Goal: Transaction & Acquisition: Purchase product/service

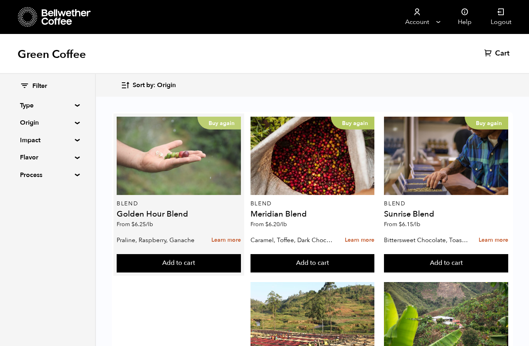
scroll to position [10, 0]
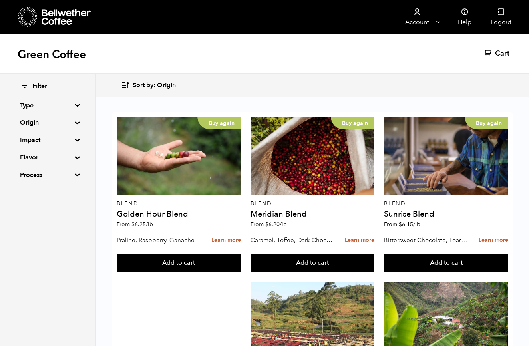
click at [133, 85] on span "Sort by: Origin" at bounding box center [154, 85] width 43 height 9
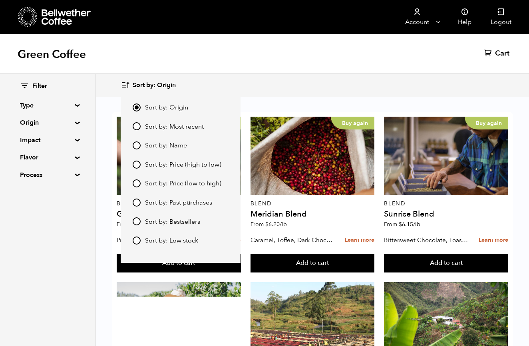
click at [133, 85] on span "Sort by: Origin" at bounding box center [154, 85] width 43 height 9
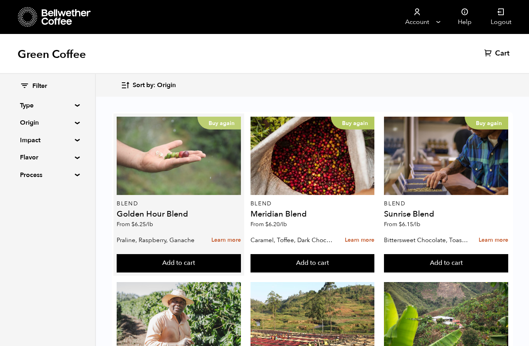
scroll to position [30, 0]
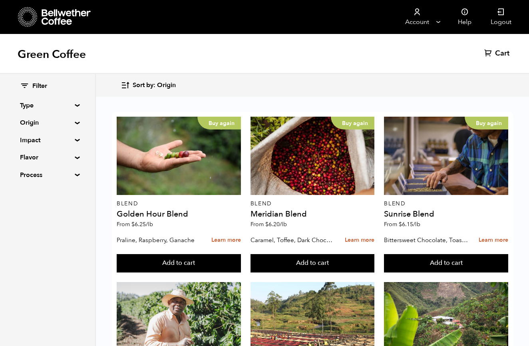
click at [143, 84] on span "Sort by: Origin" at bounding box center [154, 85] width 43 height 9
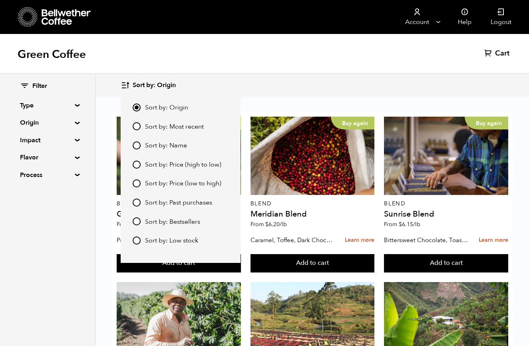
click at [135, 221] on input "Sort by: Bestsellers" at bounding box center [137, 221] width 8 height 8
radio input "true"
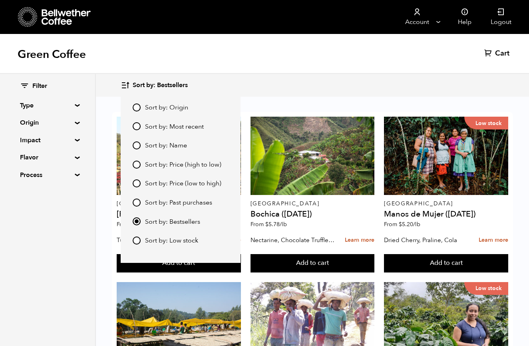
click at [60, 259] on div "Filter Type Blend Single Origin Decaf Seasonal Year Round Origin Blend Brazil B…" at bounding box center [48, 210] width 96 height 272
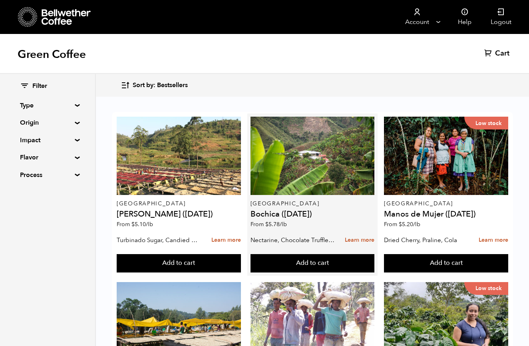
scroll to position [158, 0]
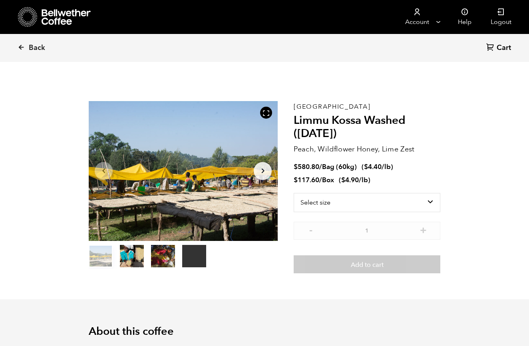
scroll to position [348, 342]
select select "box"
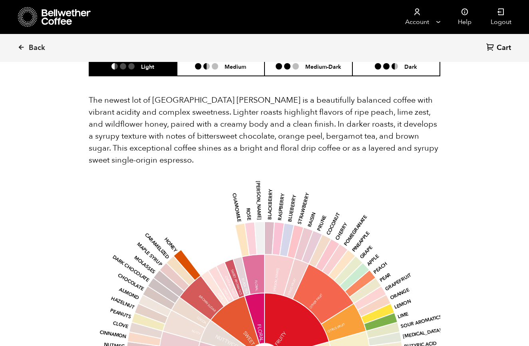
scroll to position [727, 0]
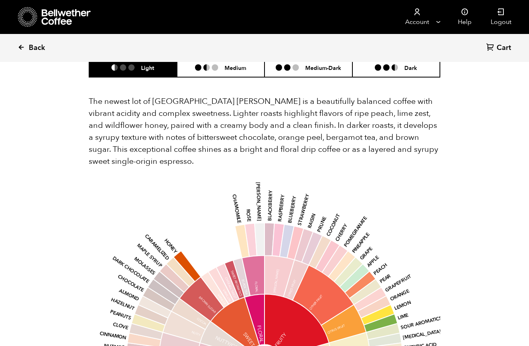
click at [20, 42] on link "Back" at bounding box center [43, 47] width 50 height 27
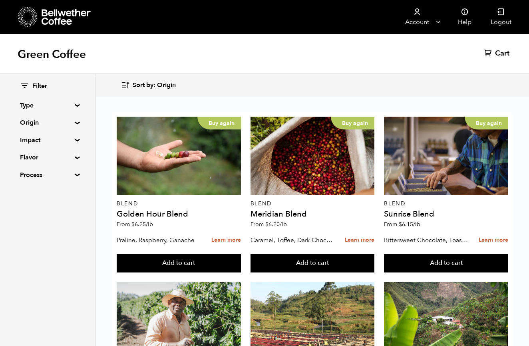
click at [68, 157] on summary "Flavor" at bounding box center [47, 158] width 55 height 10
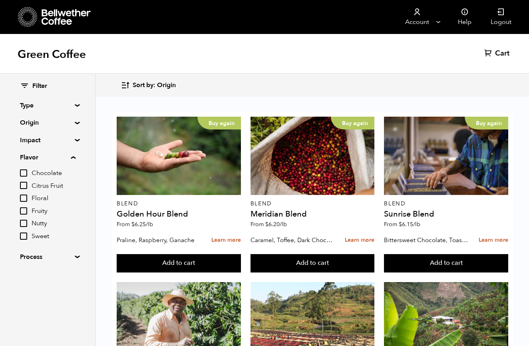
scroll to position [9, 0]
click at [25, 207] on input "Fruity" at bounding box center [23, 210] width 7 height 7
checkbox input "true"
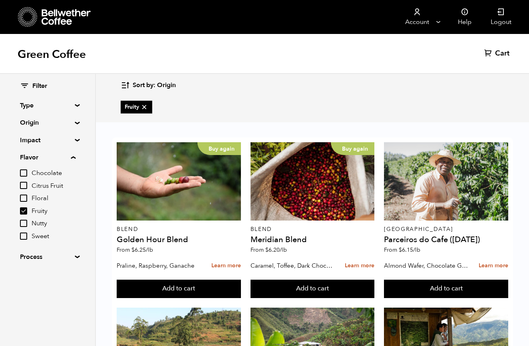
scroll to position [404, 0]
click at [241, 280] on button "Add to cart" at bounding box center [179, 289] width 124 height 18
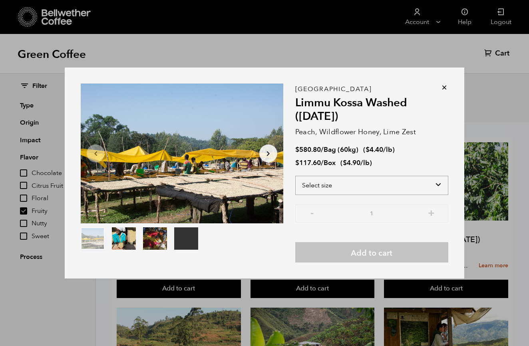
select select "box"
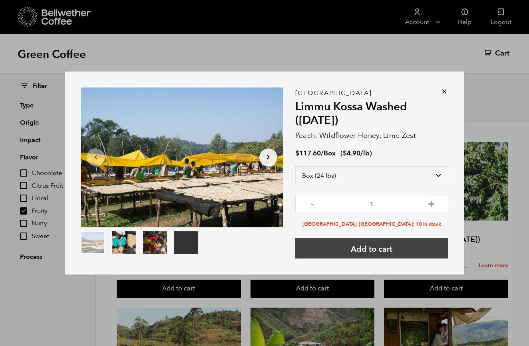
click at [350, 251] on button "Add to cart" at bounding box center [371, 248] width 153 height 20
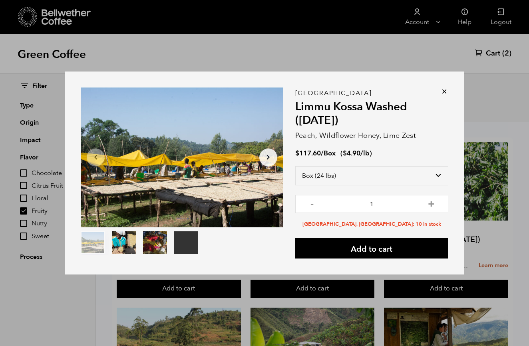
click at [444, 92] on icon at bounding box center [444, 92] width 8 height 8
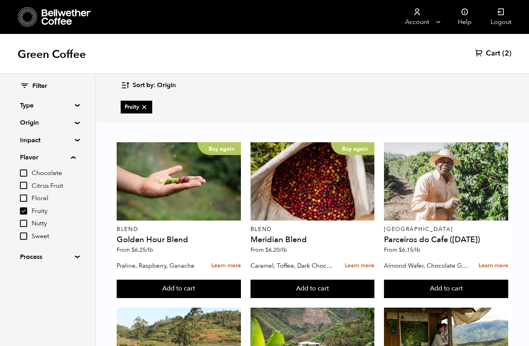
click at [499, 55] on span "Cart" at bounding box center [493, 54] width 14 height 10
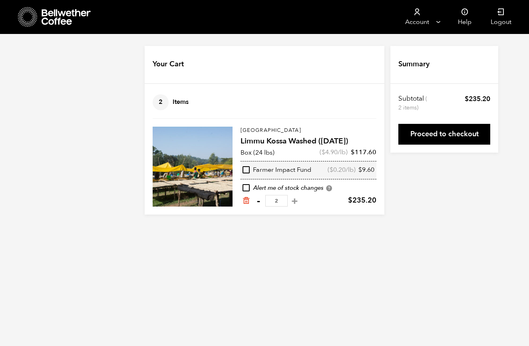
click at [261, 203] on button "-" at bounding box center [258, 201] width 10 height 8
type input "1"
click at [290, 203] on button "+" at bounding box center [295, 201] width 10 height 8
type input "2"
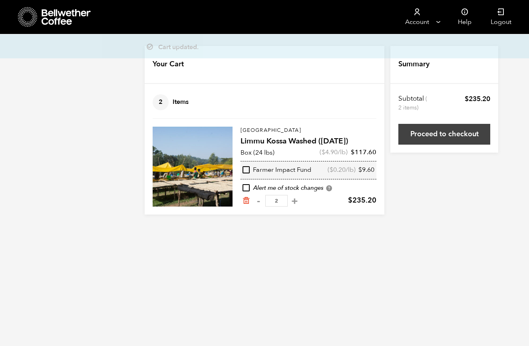
click at [441, 128] on link "Proceed to checkout" at bounding box center [444, 134] width 92 height 21
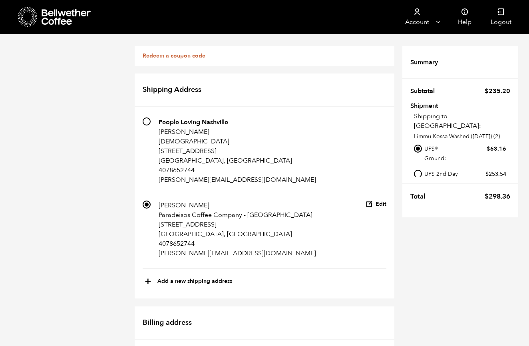
scroll to position [381, 0]
click at [182, 57] on link "Redeem a coupon code" at bounding box center [174, 56] width 63 height 8
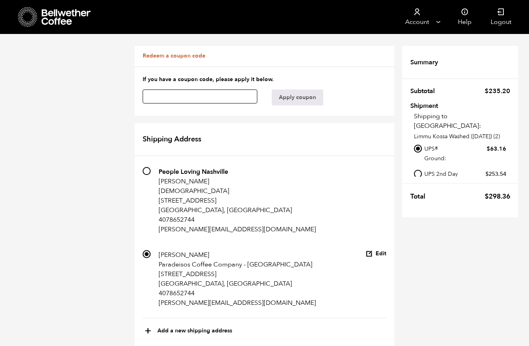
click at [205, 99] on input "text" at bounding box center [200, 96] width 115 height 14
paste input "fwgcu0lzhejg1b00"
type input "fwgcu0lzhejg1b00"
click at [289, 97] on button "Apply coupon" at bounding box center [298, 97] width 52 height 16
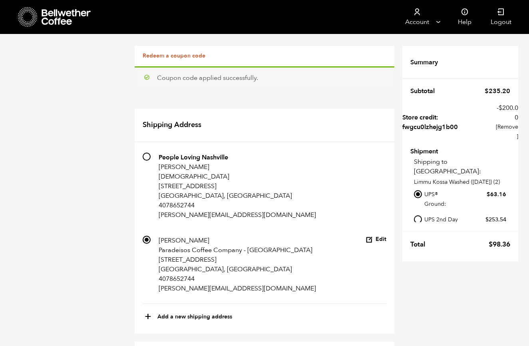
scroll to position [526, 0]
